Goal: Task Accomplishment & Management: Manage account settings

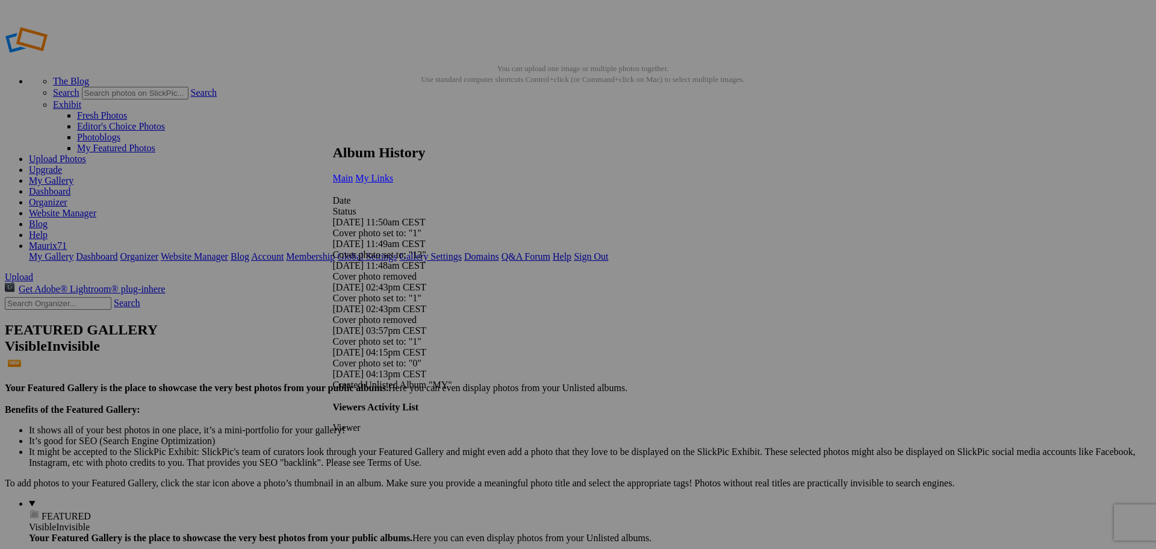
click at [393, 173] on link "My Links" at bounding box center [374, 178] width 38 height 10
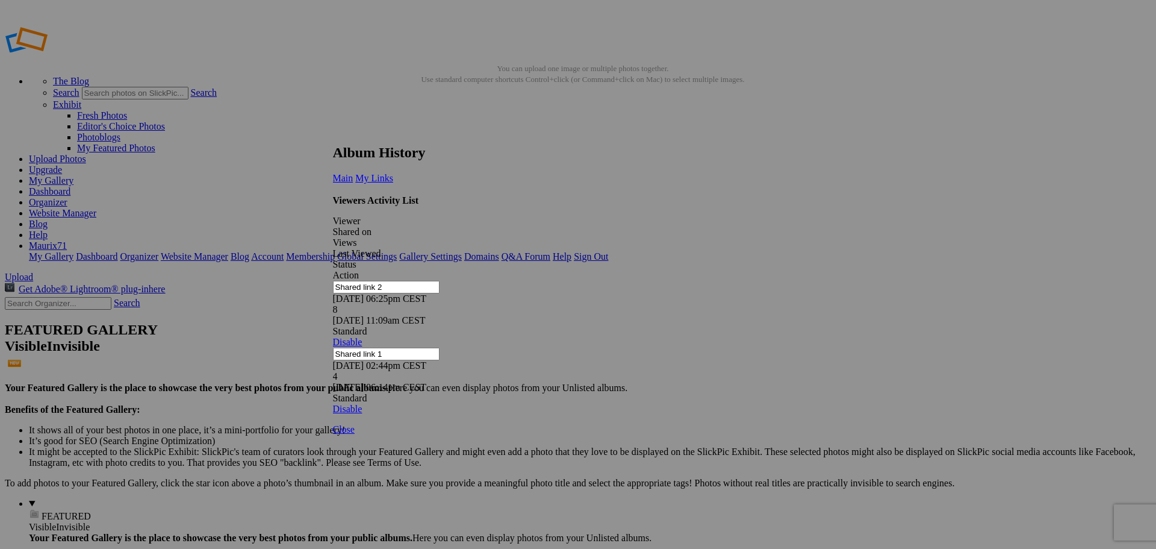
click at [333, 133] on link at bounding box center [333, 133] width 0 height 0
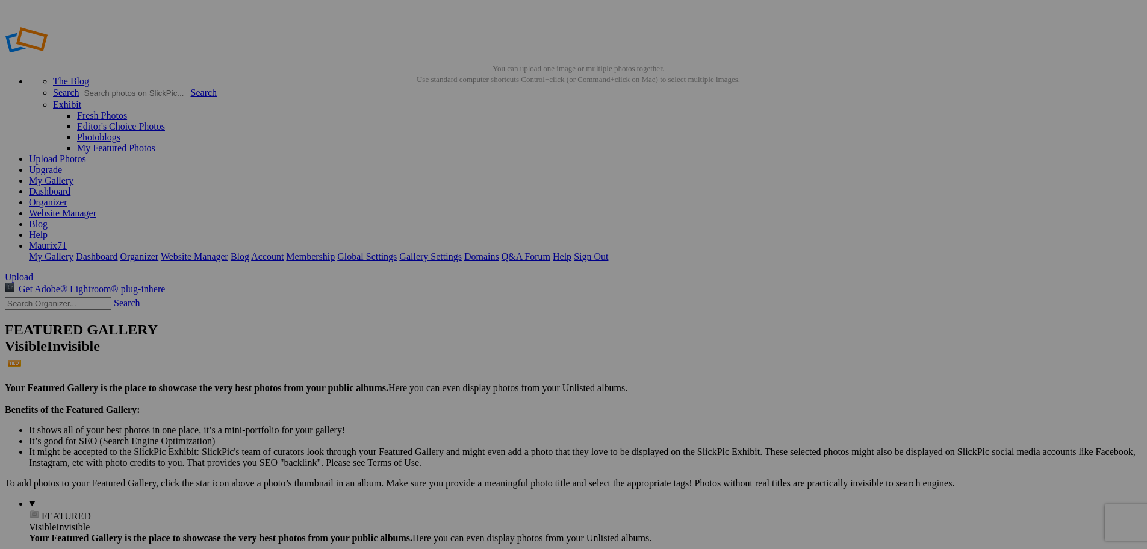
click at [70, 186] on link "Dashboard" at bounding box center [50, 191] width 42 height 10
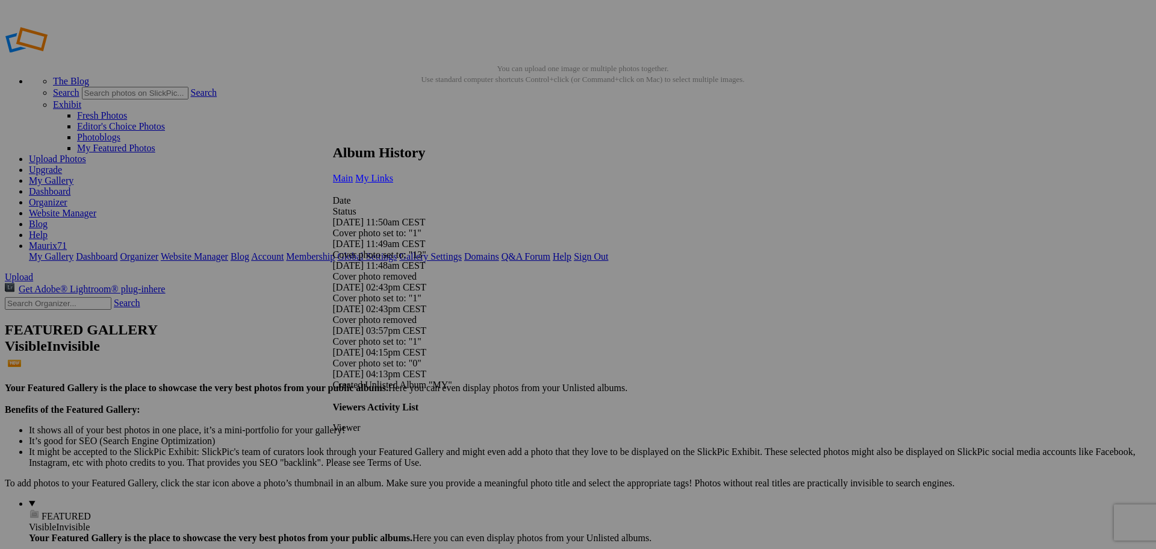
click at [393, 173] on link "My Links" at bounding box center [374, 178] width 38 height 10
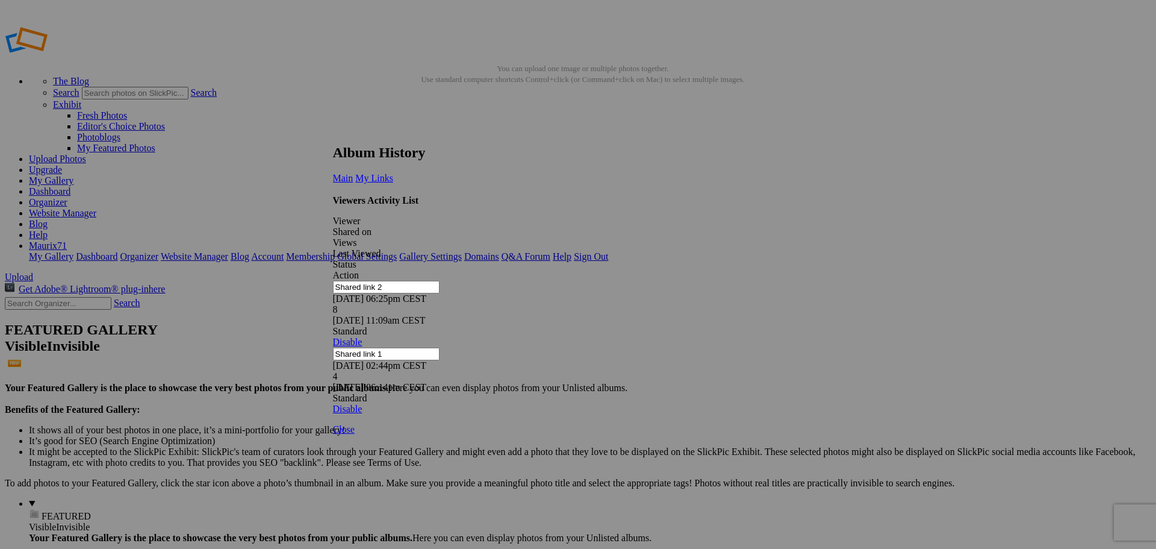
click at [333, 133] on link at bounding box center [333, 133] width 0 height 0
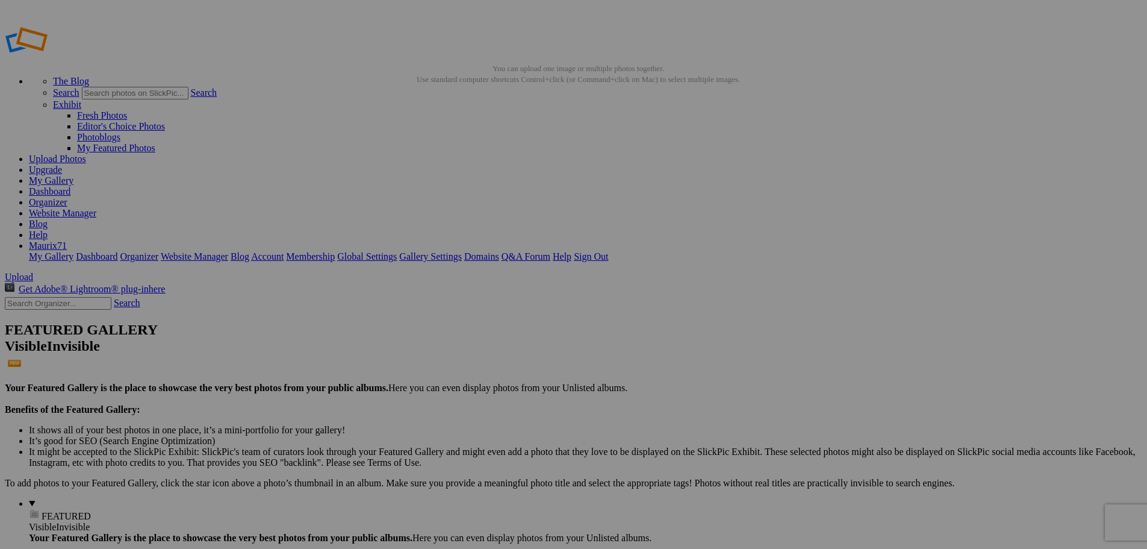
click at [70, 186] on link "Dashboard" at bounding box center [50, 191] width 42 height 10
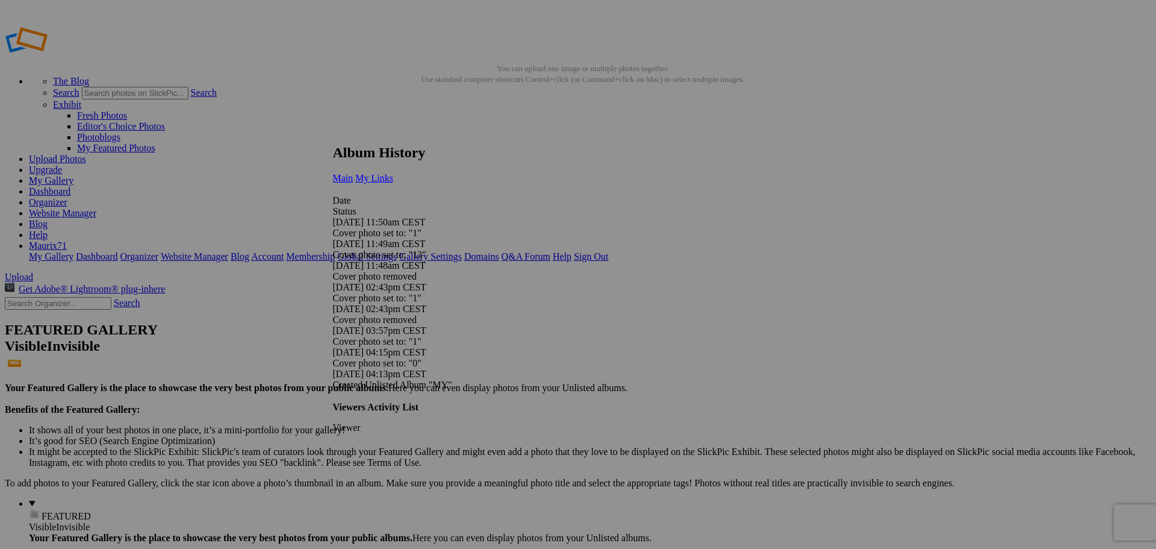
click at [393, 173] on span "My Links" at bounding box center [374, 178] width 38 height 10
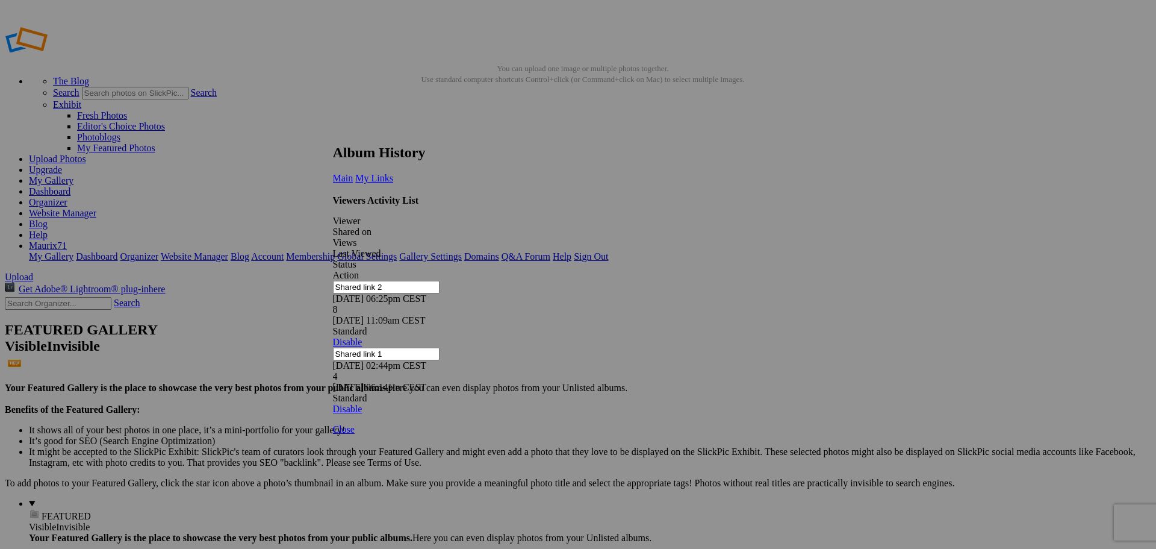
click at [333, 133] on link at bounding box center [333, 133] width 0 height 0
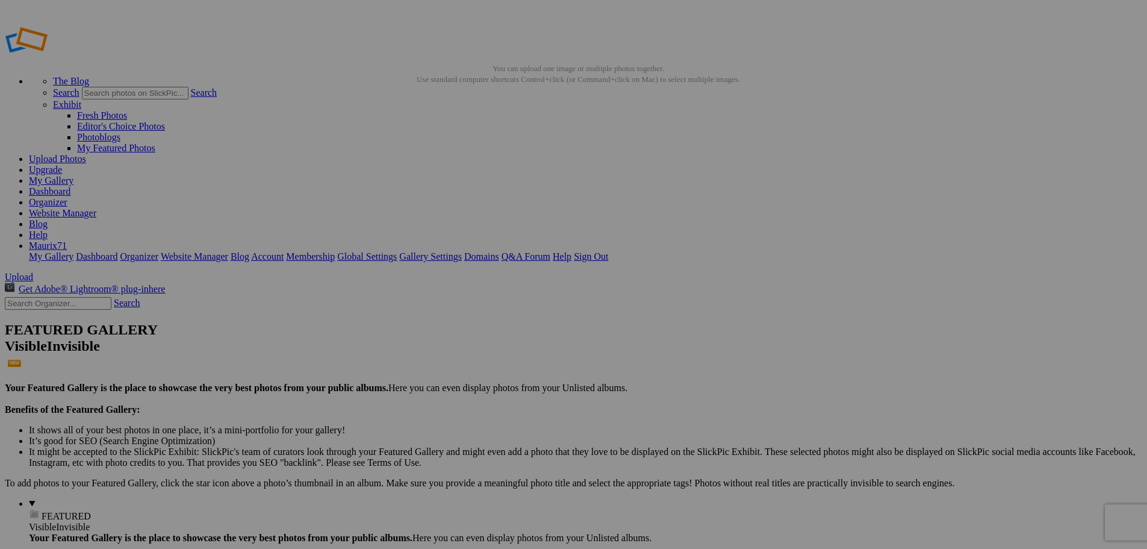
click at [70, 186] on link "Dashboard" at bounding box center [50, 191] width 42 height 10
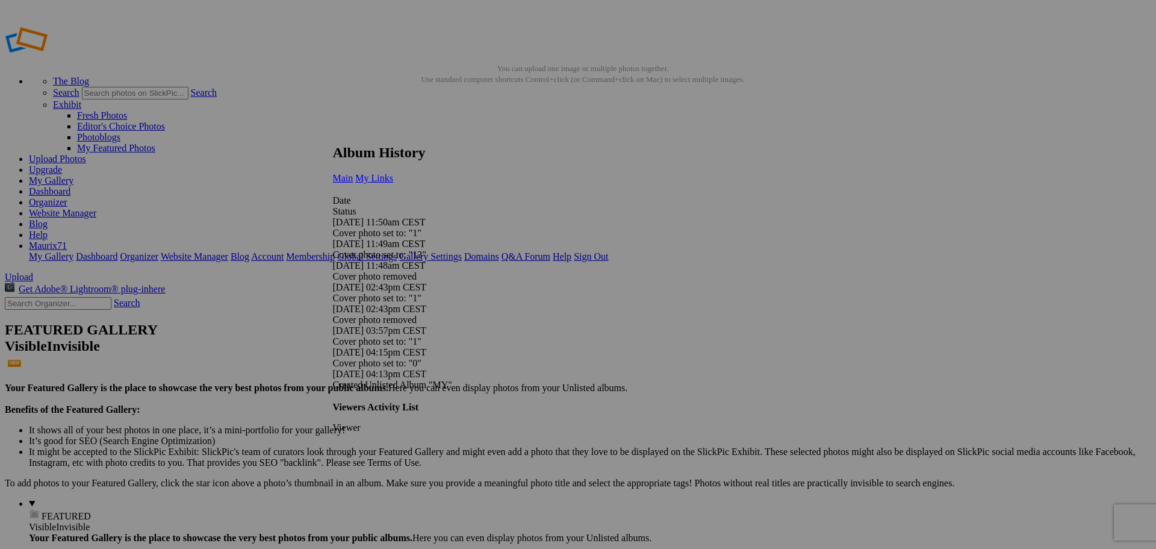
click at [393, 173] on span "My Links" at bounding box center [374, 178] width 38 height 10
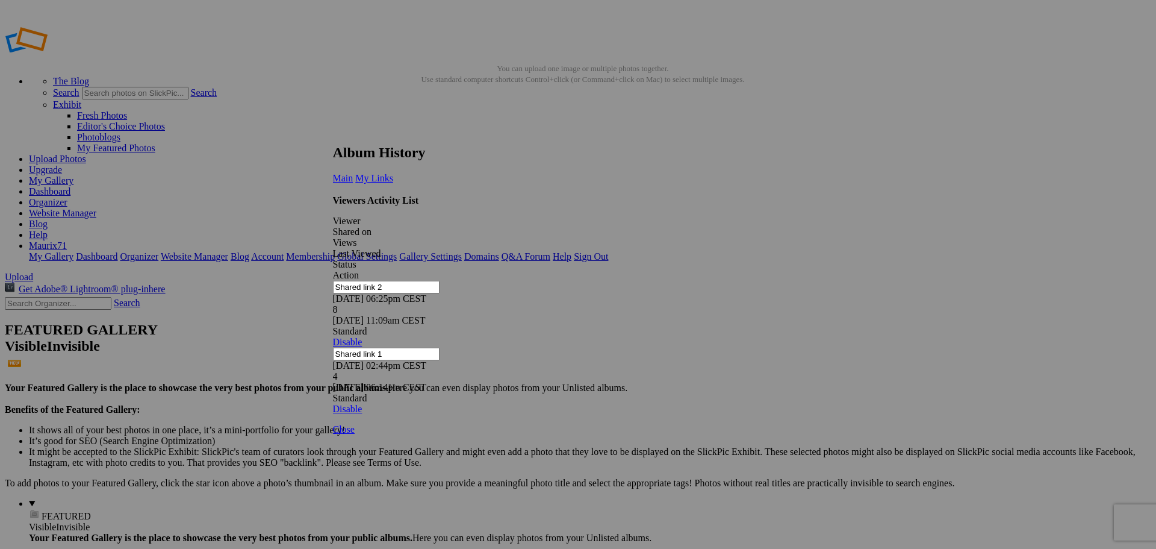
click at [333, 133] on link at bounding box center [333, 133] width 0 height 0
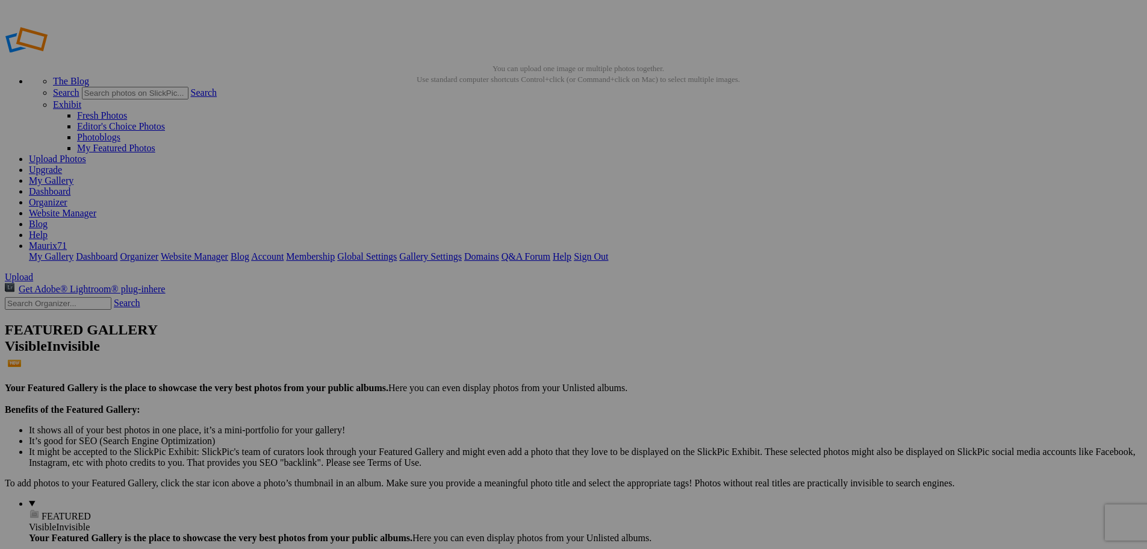
click at [70, 186] on link "Dashboard" at bounding box center [50, 191] width 42 height 10
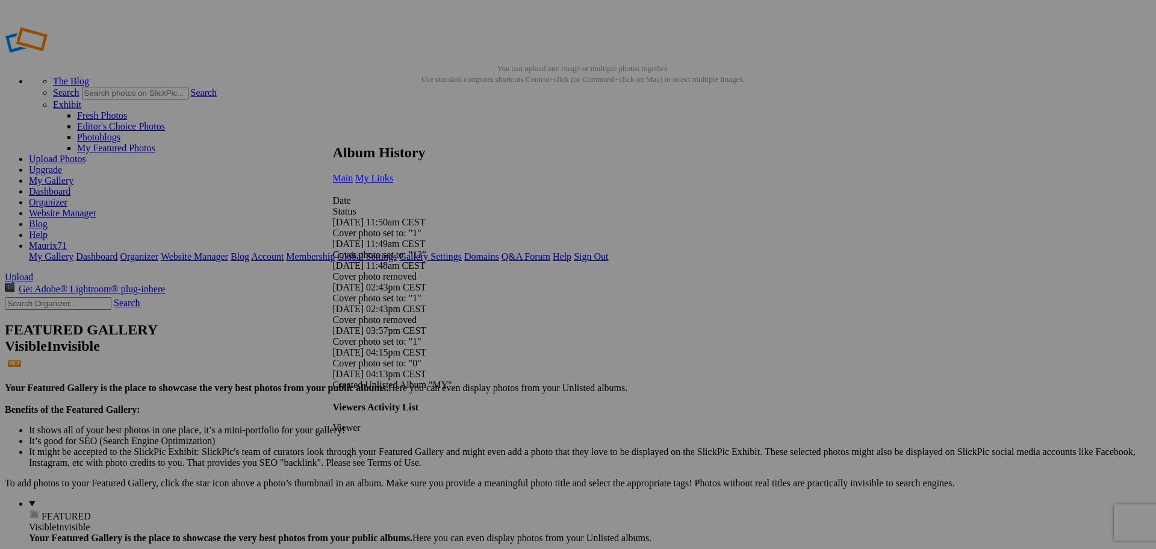
click at [393, 173] on span "My Links" at bounding box center [374, 178] width 38 height 10
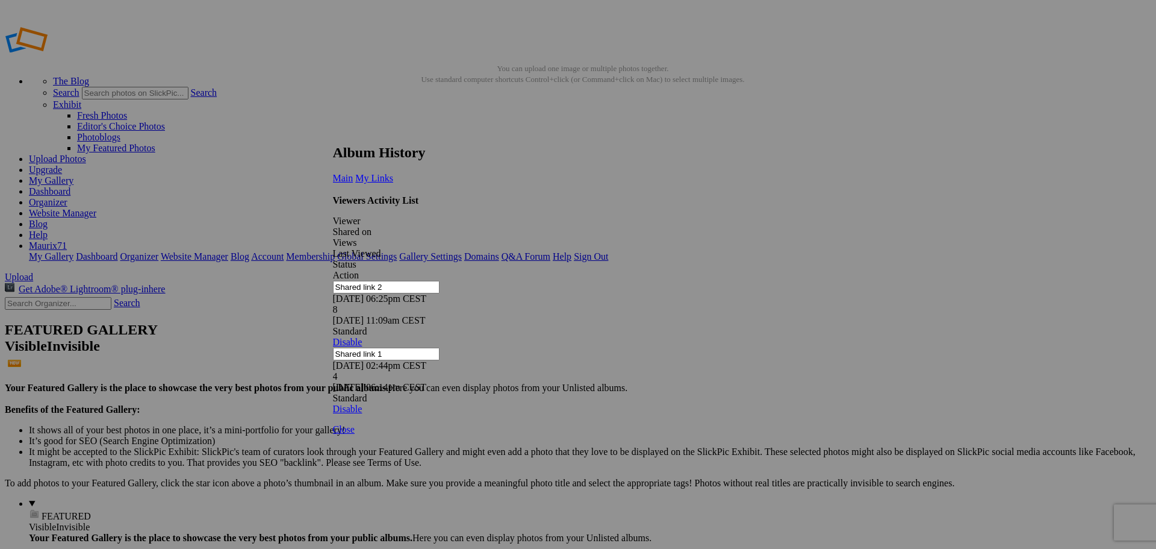
click at [333, 133] on link at bounding box center [333, 133] width 0 height 0
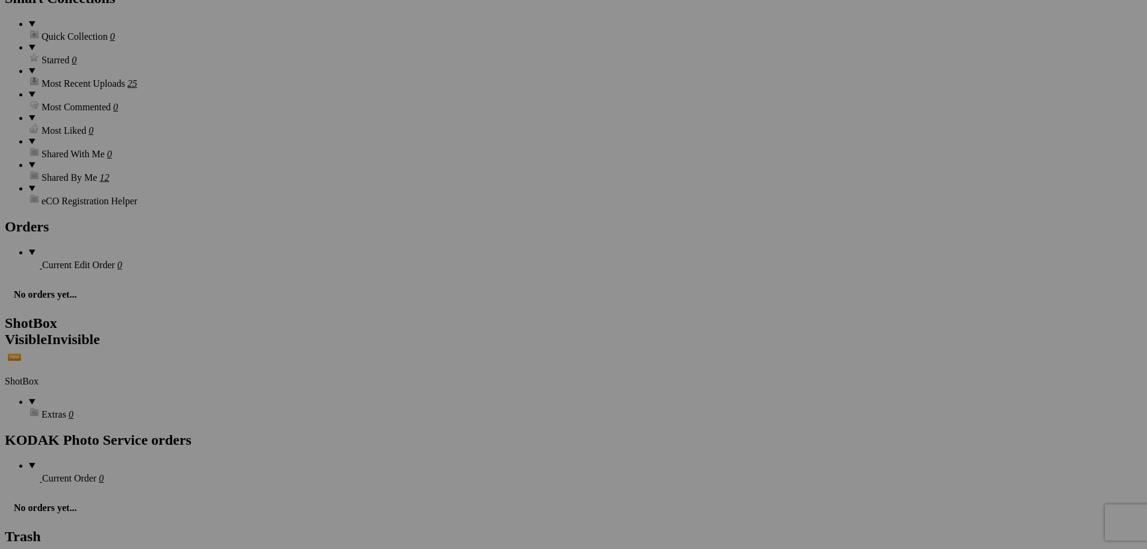
scroll to position [1403, 0]
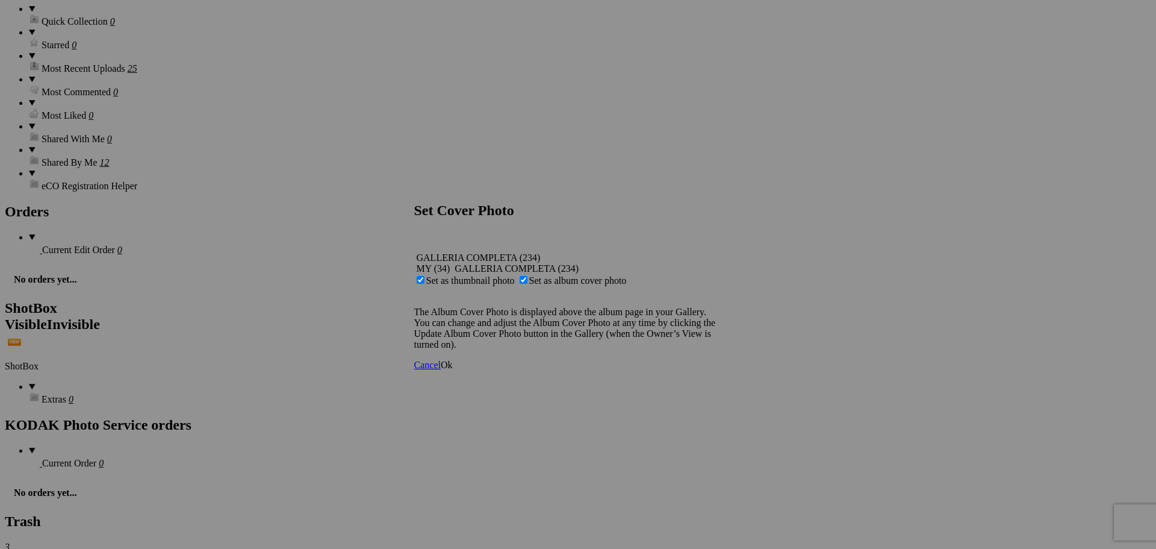
click at [453, 370] on link "Ok" at bounding box center [447, 365] width 12 height 10
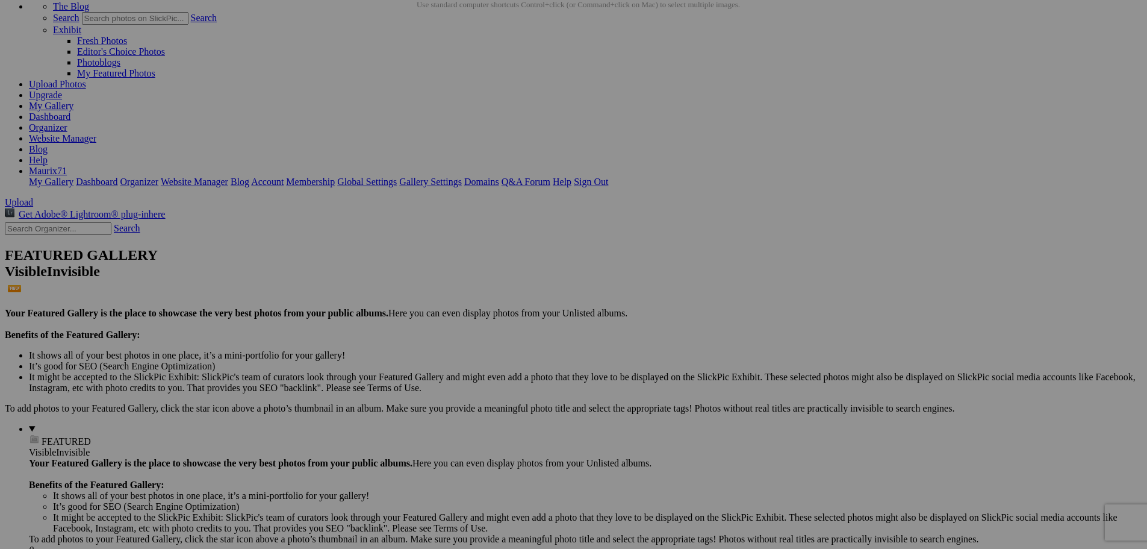
scroll to position [0, 0]
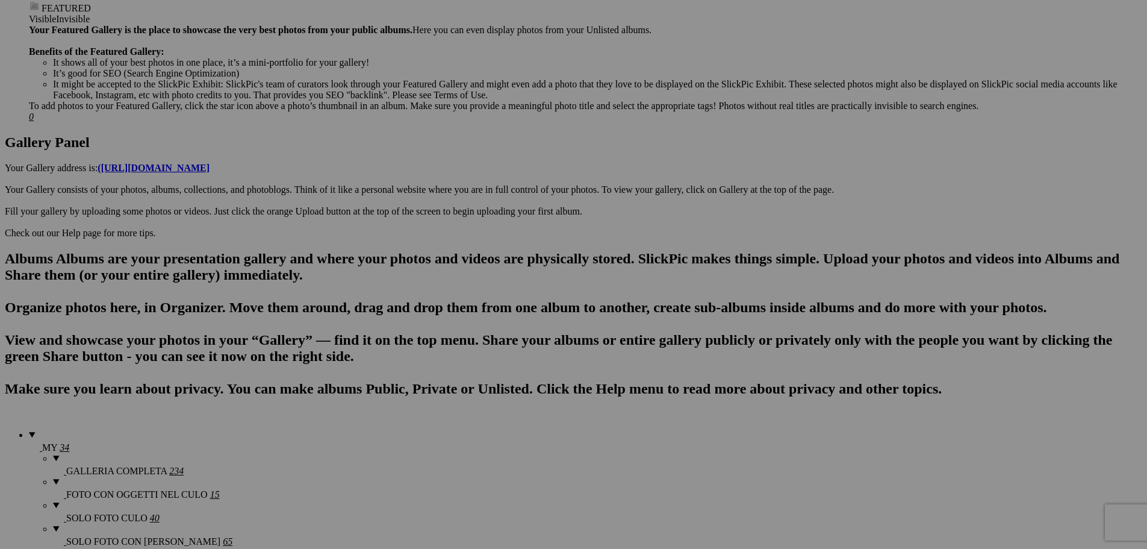
scroll to position [529, 0]
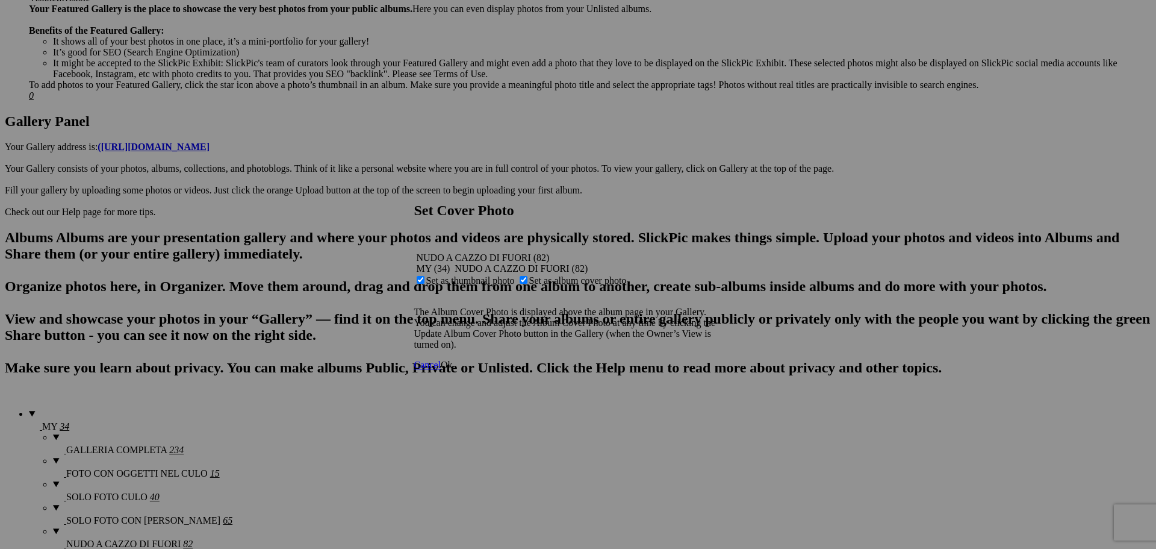
click at [453, 370] on span "Ok" at bounding box center [447, 365] width 12 height 10
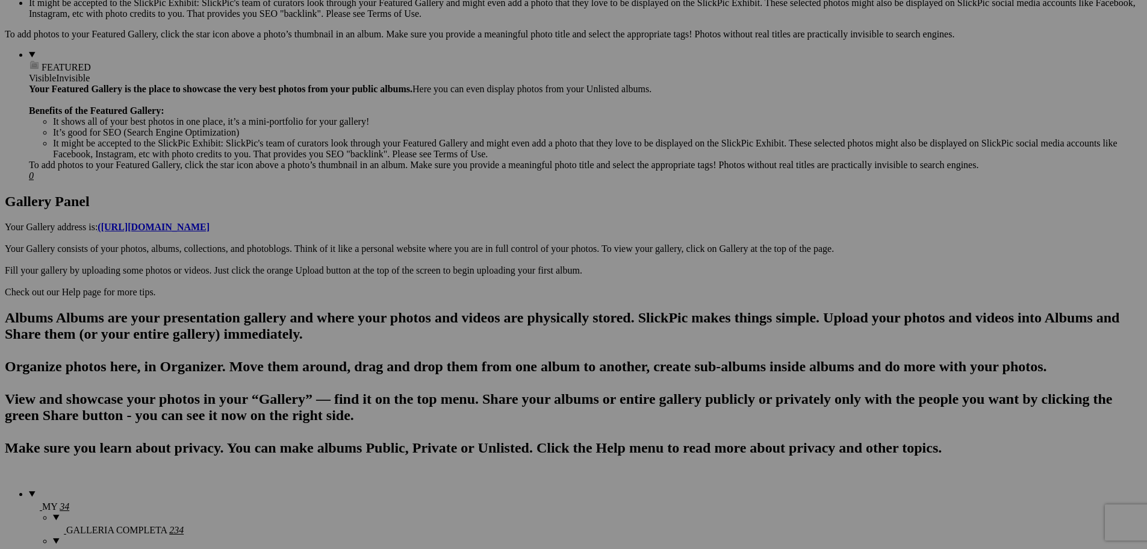
scroll to position [0, 0]
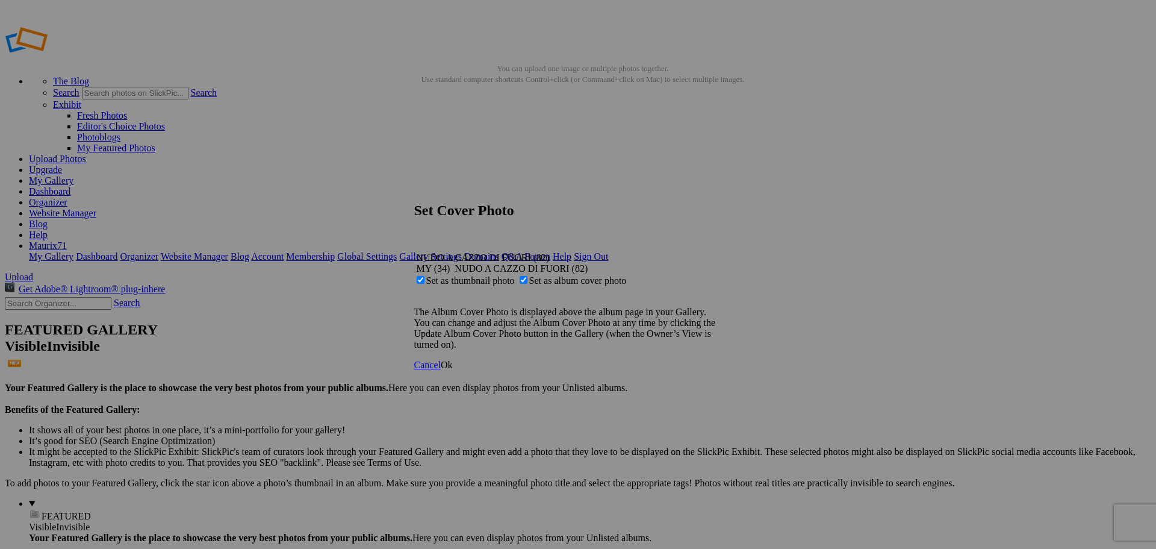
click at [453, 370] on span "Ok" at bounding box center [447, 365] width 12 height 10
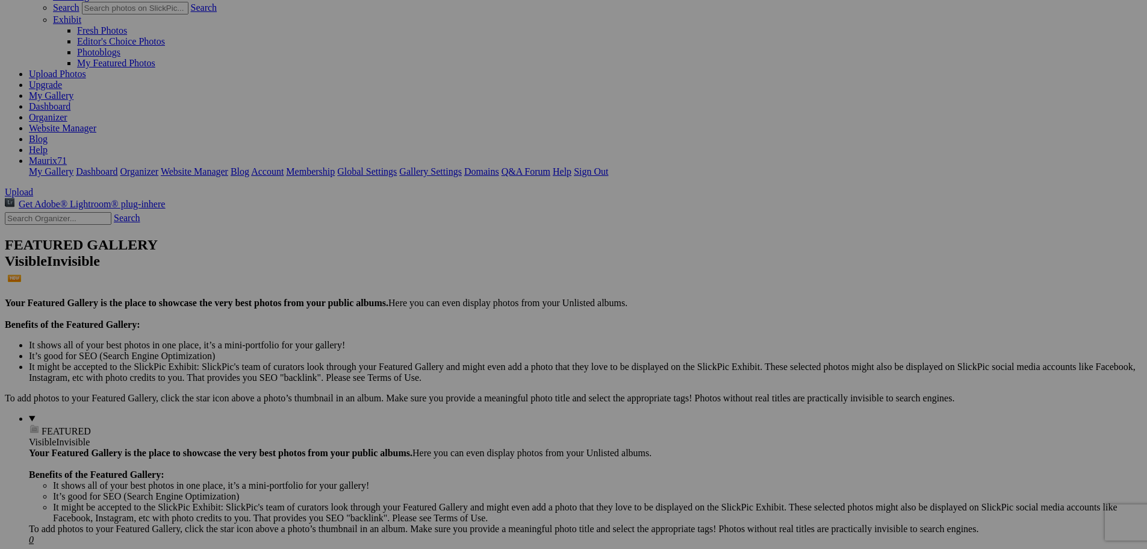
scroll to position [60, 0]
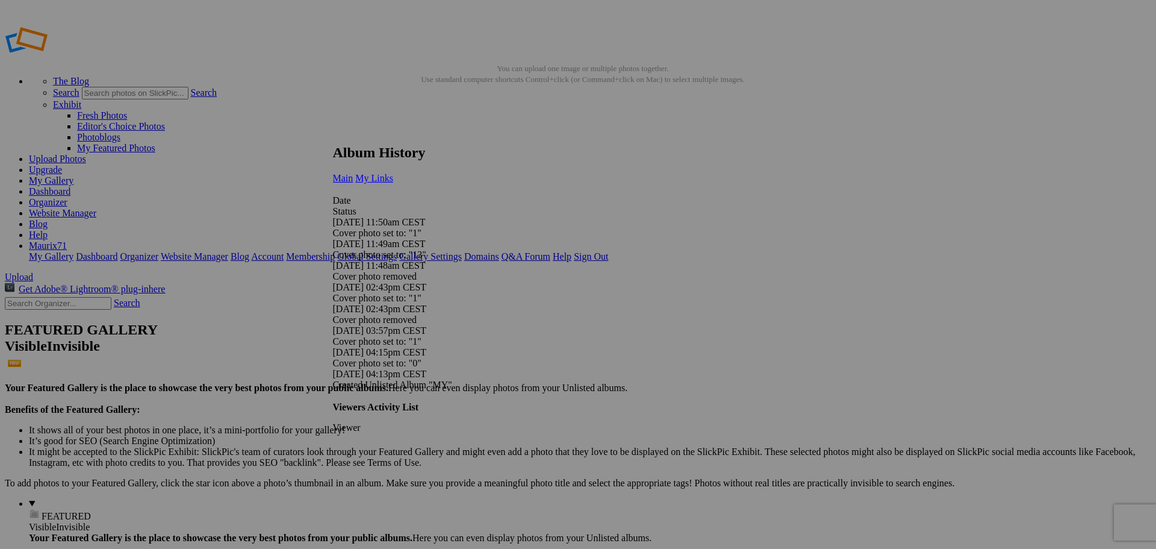
click at [393, 173] on span "My Links" at bounding box center [374, 178] width 38 height 10
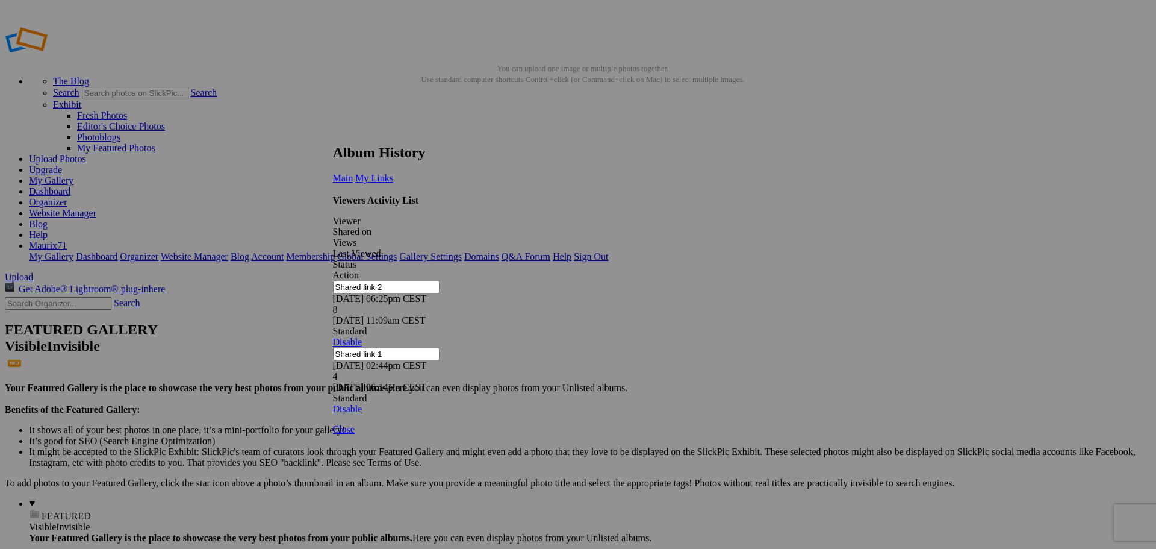
click at [333, 133] on link at bounding box center [333, 133] width 0 height 0
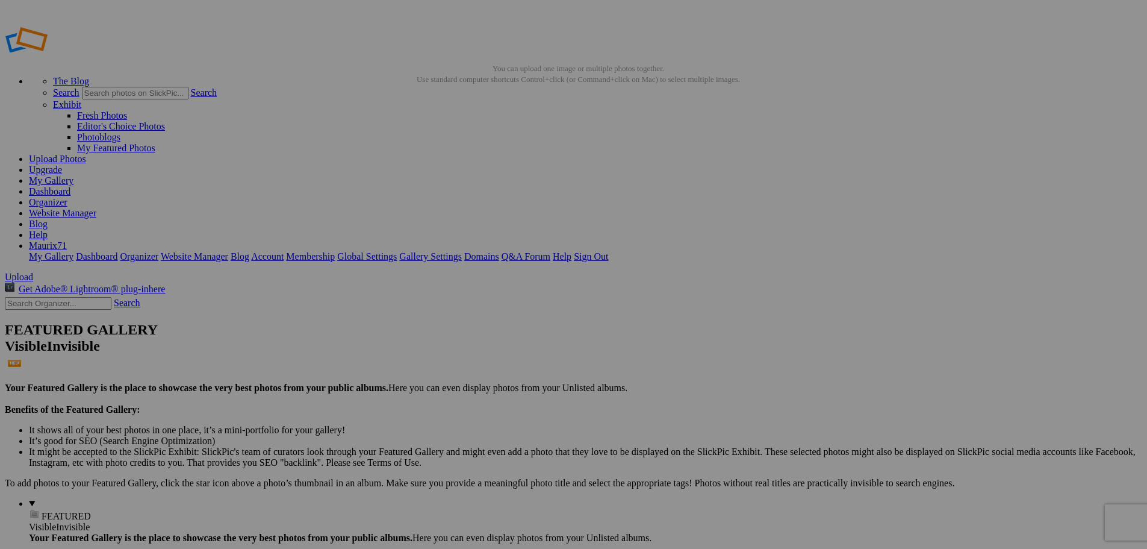
click at [70, 186] on link "Dashboard" at bounding box center [50, 191] width 42 height 10
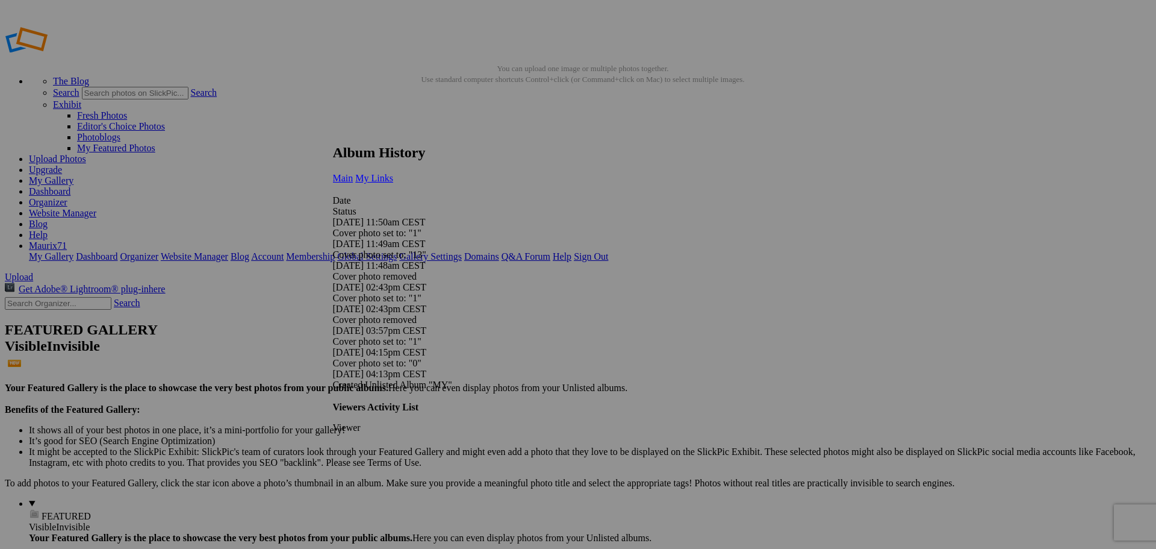
click at [393, 173] on span "My Links" at bounding box center [374, 178] width 38 height 10
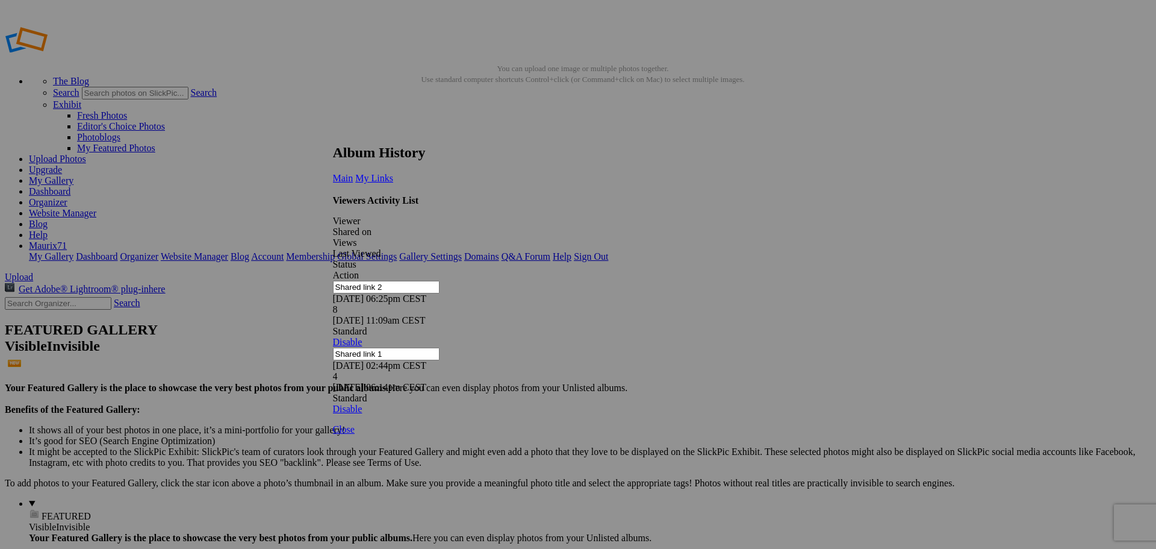
click at [333, 133] on link at bounding box center [333, 133] width 0 height 0
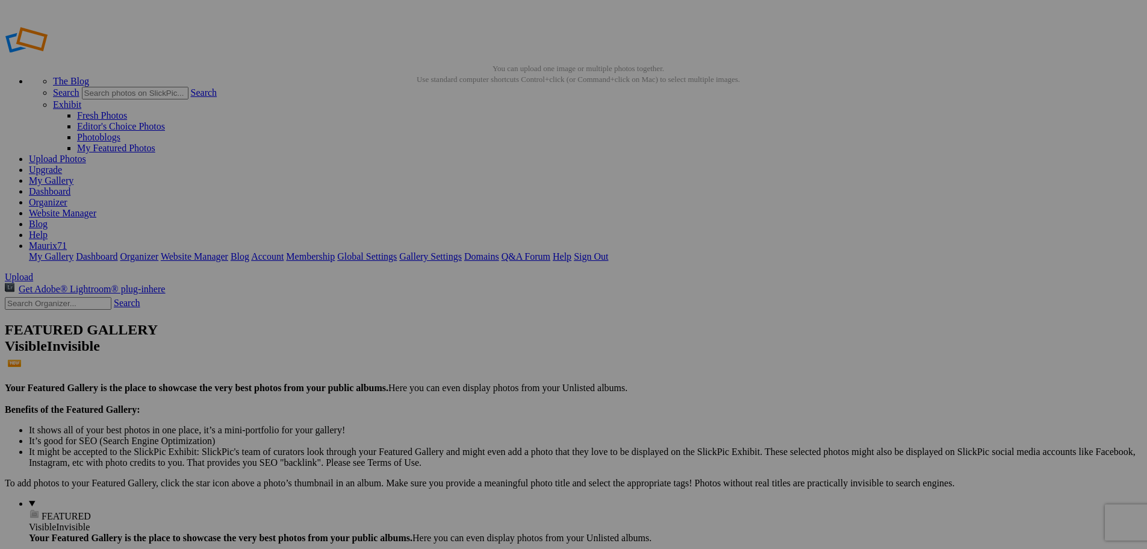
click at [70, 186] on link "Dashboard" at bounding box center [50, 191] width 42 height 10
